Goal: Task Accomplishment & Management: Complete application form

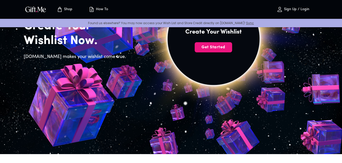
scroll to position [25, 0]
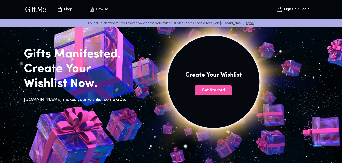
click at [204, 92] on span "Get Started" at bounding box center [214, 90] width 38 height 6
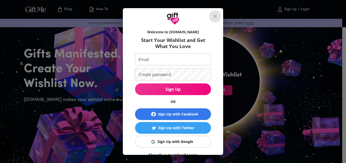
click at [218, 15] on icon "close" at bounding box center [215, 16] width 6 height 6
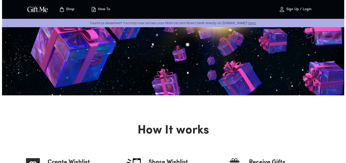
scroll to position [254, 0]
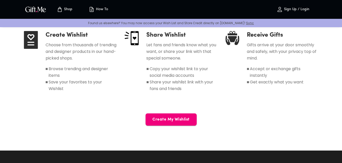
click at [166, 122] on span "Create My Wishlist" at bounding box center [171, 119] width 51 height 6
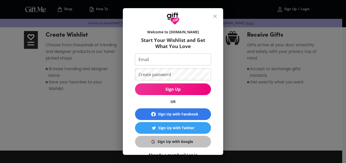
click at [147, 142] on span "Sign Up with Google" at bounding box center [172, 141] width 70 height 6
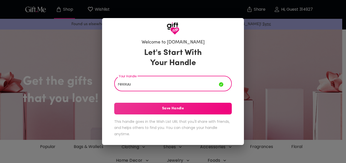
type input "rexxuu"
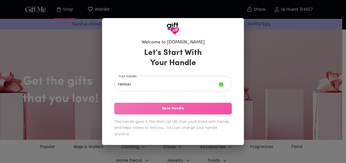
click at [140, 104] on button "Save Handle" at bounding box center [173, 108] width 118 height 12
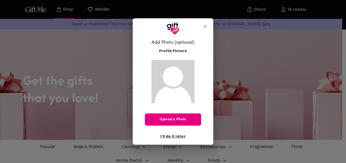
click at [204, 24] on icon "close" at bounding box center [205, 26] width 6 height 6
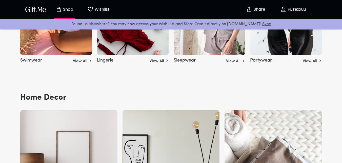
scroll to position [1344, 0]
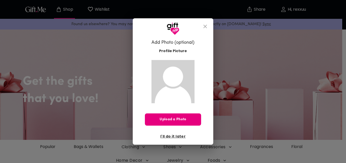
click at [173, 136] on span "I'll do it later" at bounding box center [172, 136] width 25 height 6
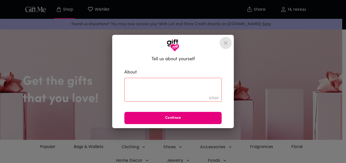
click at [225, 42] on icon "close" at bounding box center [226, 43] width 4 height 4
click at [222, 42] on button "close" at bounding box center [226, 43] width 12 height 12
